Goal: Navigation & Orientation: Go to known website

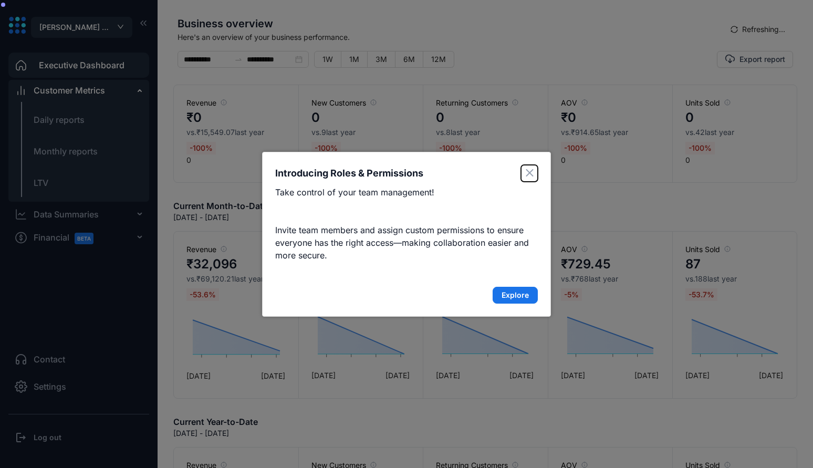
click at [528, 171] on icon "Close" at bounding box center [529, 173] width 6 height 6
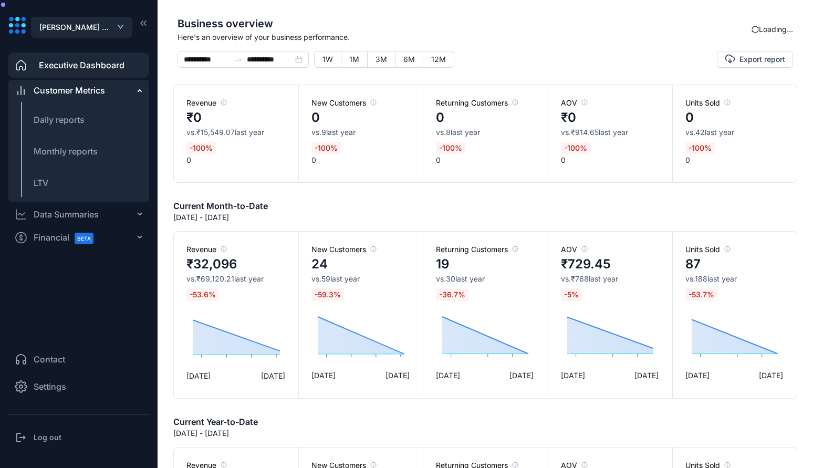
click at [58, 433] on h3 "Log out" at bounding box center [48, 437] width 28 height 11
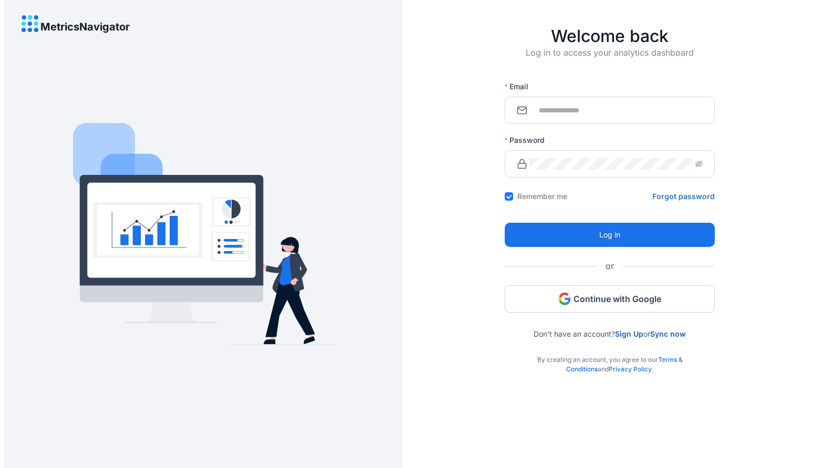
click at [562, 118] on span at bounding box center [610, 110] width 210 height 27
click at [562, 109] on input "Email" at bounding box center [615, 111] width 173 height 12
type input "**********"
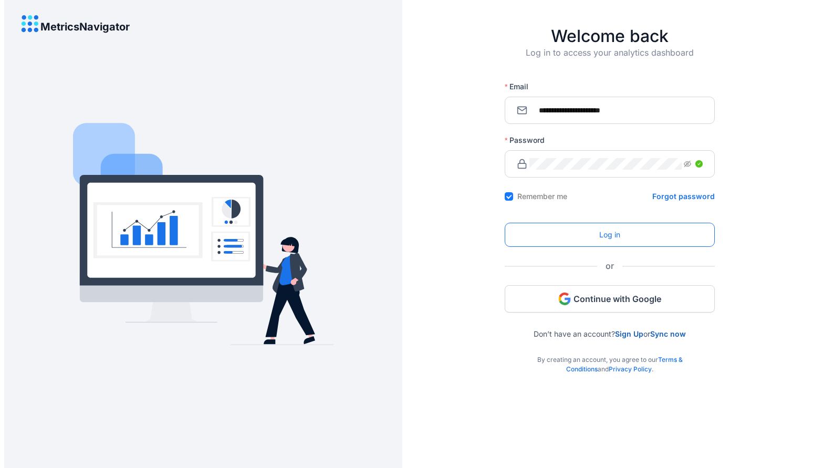
click at [611, 232] on span "Log in" at bounding box center [609, 235] width 21 height 12
